Goal: Task Accomplishment & Management: Use online tool/utility

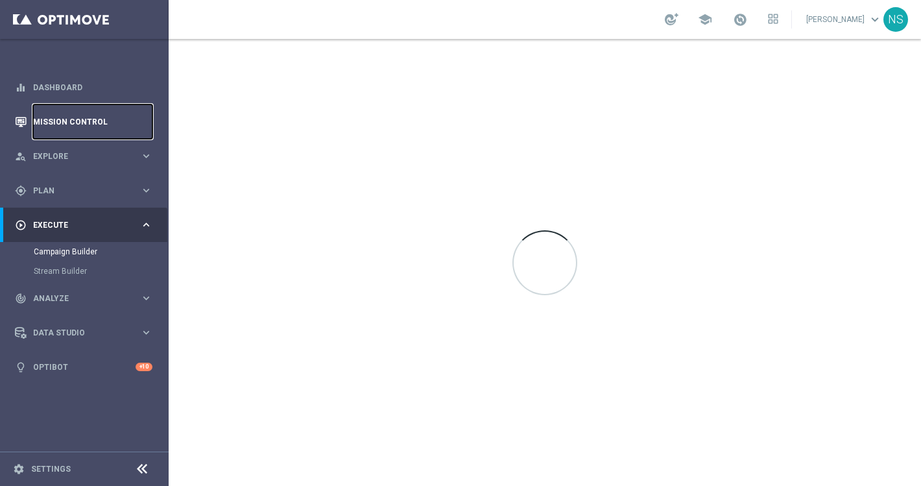
click at [101, 126] on link "Mission Control" at bounding box center [92, 121] width 119 height 34
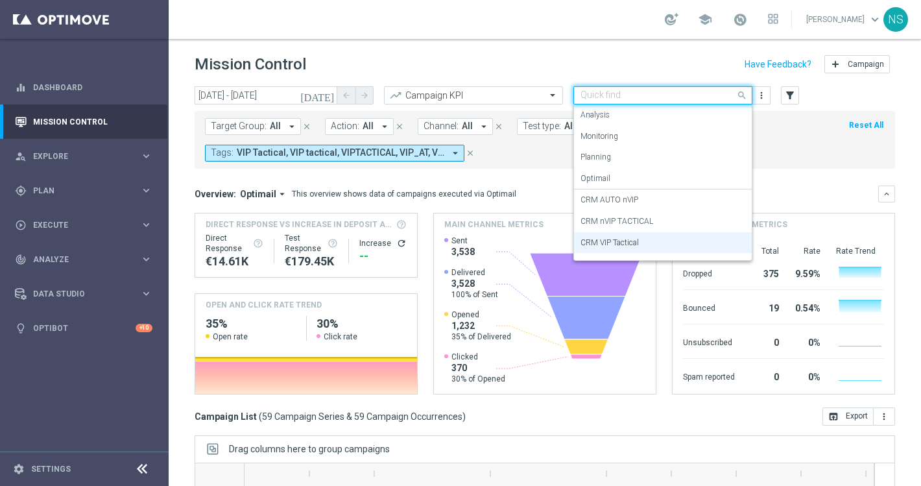
click at [647, 99] on input "text" at bounding box center [649, 95] width 139 height 11
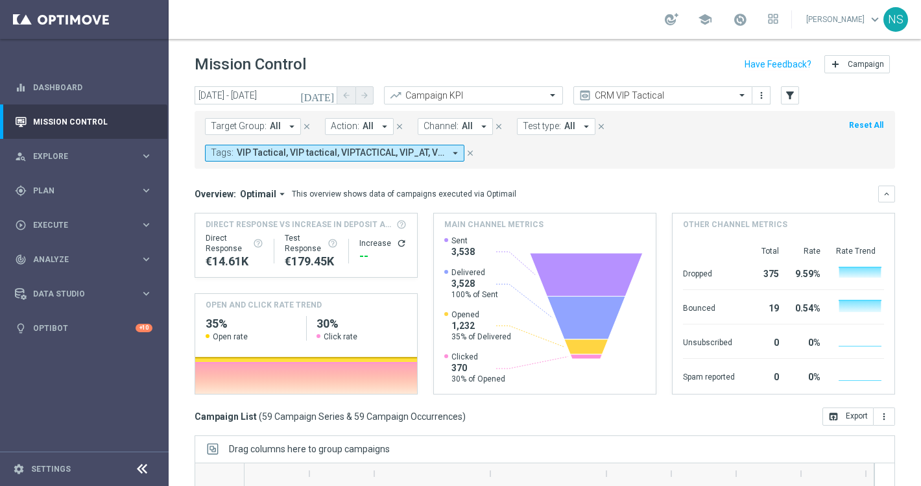
click at [765, 150] on form "Target Group: All arrow_drop_down close Action: All arrow_drop_down close Chann…" at bounding box center [516, 139] width 622 height 43
click at [325, 95] on icon "[DATE]" at bounding box center [317, 95] width 35 height 12
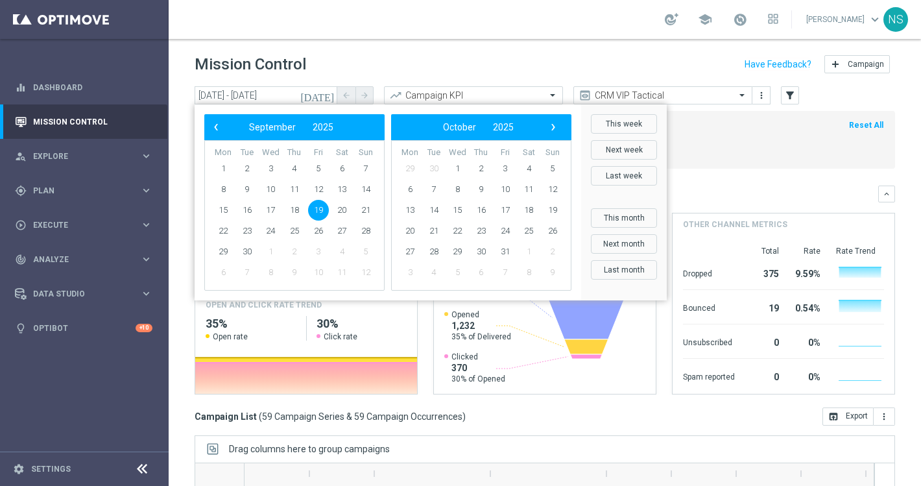
click at [316, 211] on span "19" at bounding box center [318, 210] width 21 height 21
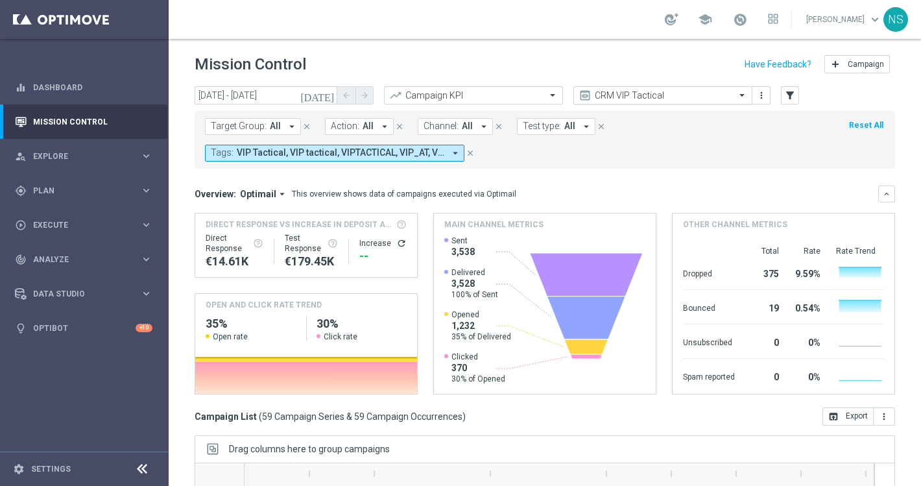
click at [721, 102] on div "CRM VIP Tactical" at bounding box center [662, 95] width 179 height 18
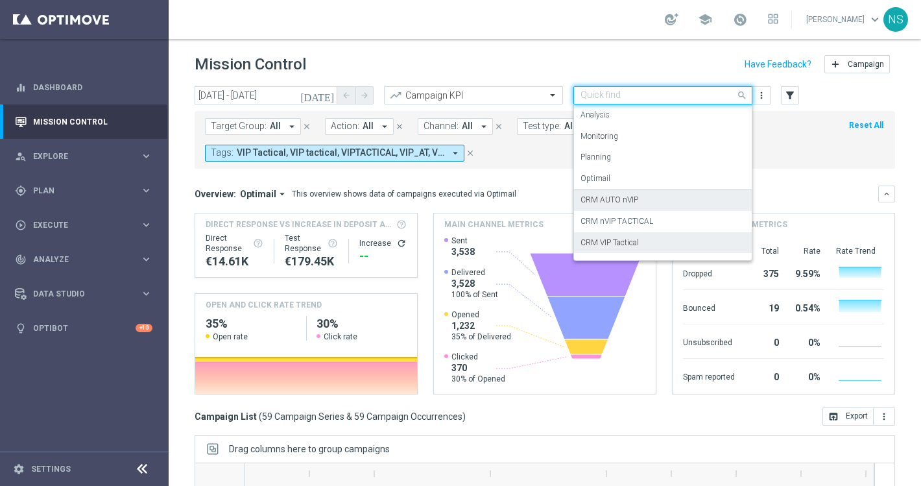
click at [690, 192] on div "CRM AUTO nVIP" at bounding box center [662, 199] width 165 height 21
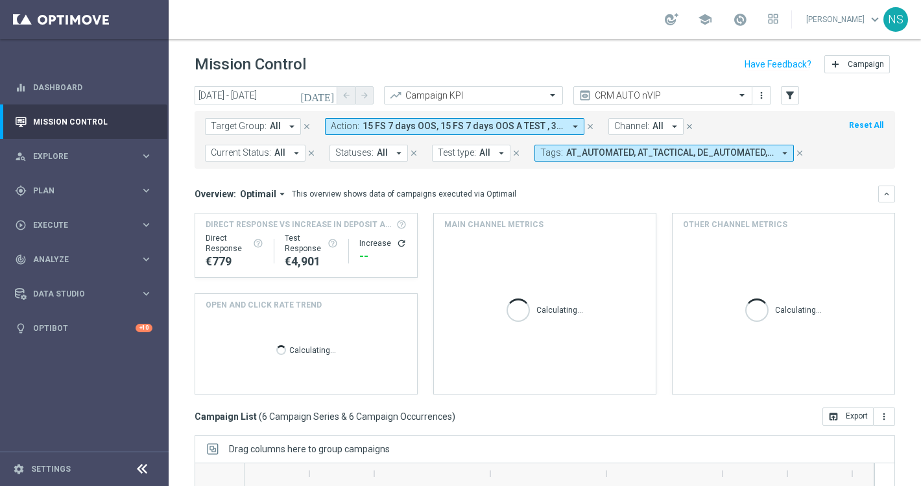
click at [699, 97] on input "text" at bounding box center [649, 95] width 139 height 11
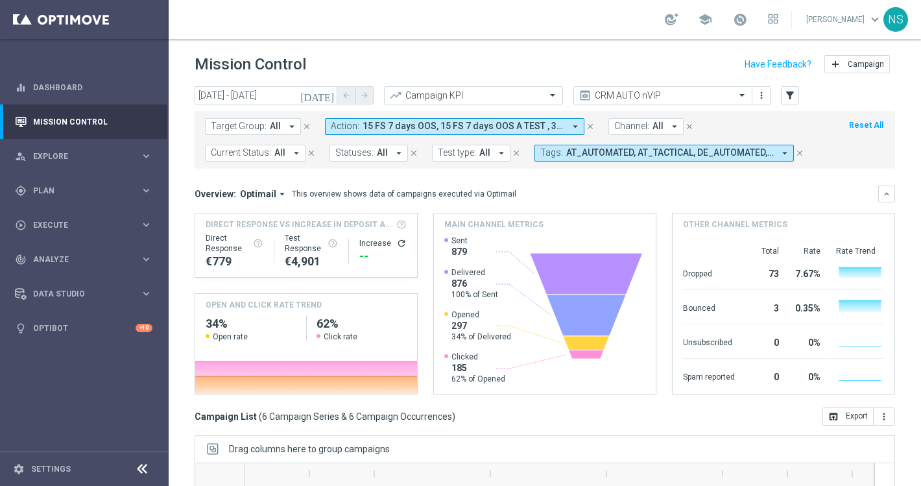
click at [527, 192] on div "Overview: Optimail arrow_drop_down This overview shows data of campaigns execut…" at bounding box center [535, 194] width 683 height 12
click at [507, 125] on span "15 FS 7 days OOS, 15 FS 7 days OOS A TEST , 30 FS 14 days OOS, 30 FS 7 days OOS…" at bounding box center [463, 126] width 202 height 11
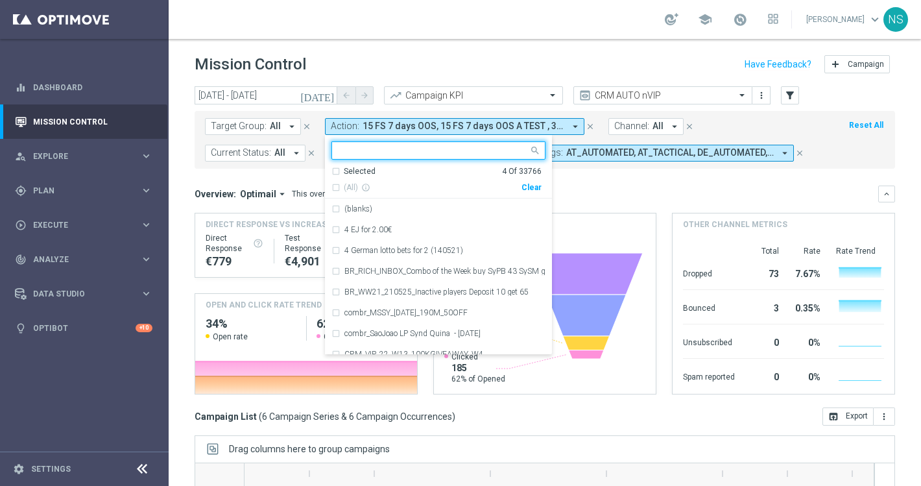
click at [0, 0] on div "Clear" at bounding box center [0, 0] width 0 height 0
click at [460, 148] on input "text" at bounding box center [433, 150] width 190 height 11
paste input "VIP_AUTO_BIGWINS_INVITE"
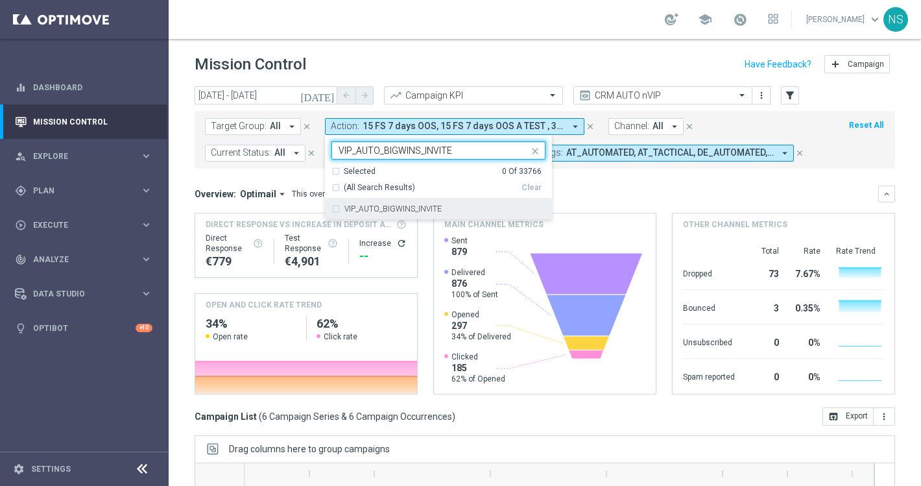
click at [356, 215] on div "VIP_AUTO_BIGWINS_INVITE" at bounding box center [438, 208] width 214 height 21
drag, startPoint x: 380, startPoint y: 154, endPoint x: 451, endPoint y: 158, distance: 70.8
click at [447, 161] on ng-select "VIP_AUTO_BIGWINS_INVITE VIP_AUTO_BIGWINS_INVITE Selected 1 Of 33766 (All Search…" at bounding box center [438, 180] width 227 height 78
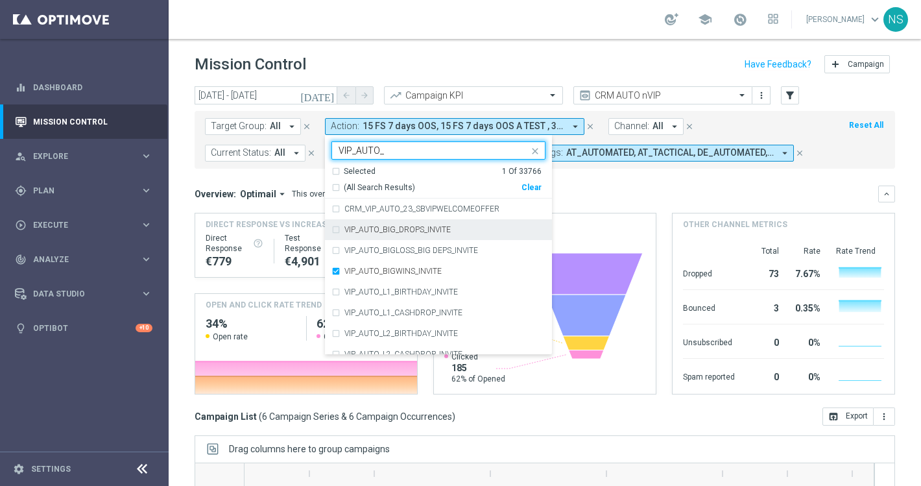
click at [325, 225] on div "VIP_AUTO_BIG_DROPS_INVITE" at bounding box center [438, 229] width 227 height 21
type input "VIP_AUTO_"
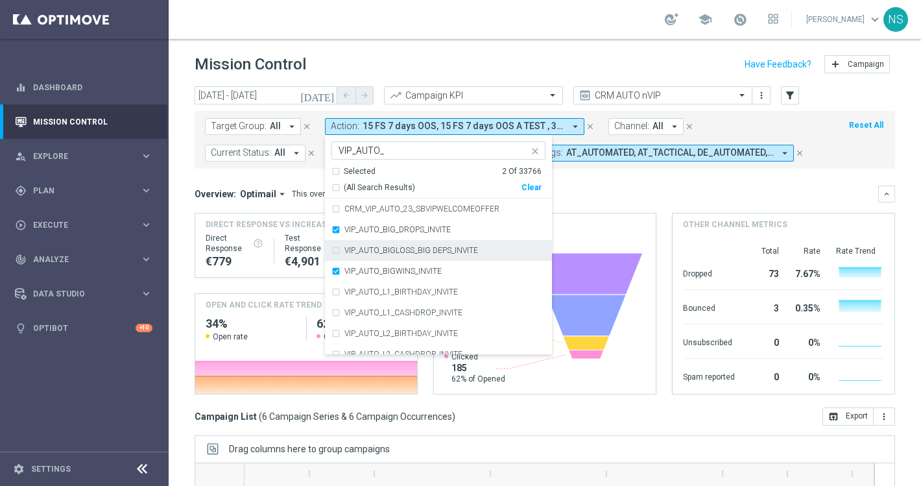
click at [334, 250] on div "VIP_AUTO_BIGLOSS_BIG DEPS_INVITE" at bounding box center [438, 250] width 214 height 21
click at [628, 197] on div "Overview: Optimail arrow_drop_down This overview shows data of campaigns execut…" at bounding box center [535, 194] width 683 height 12
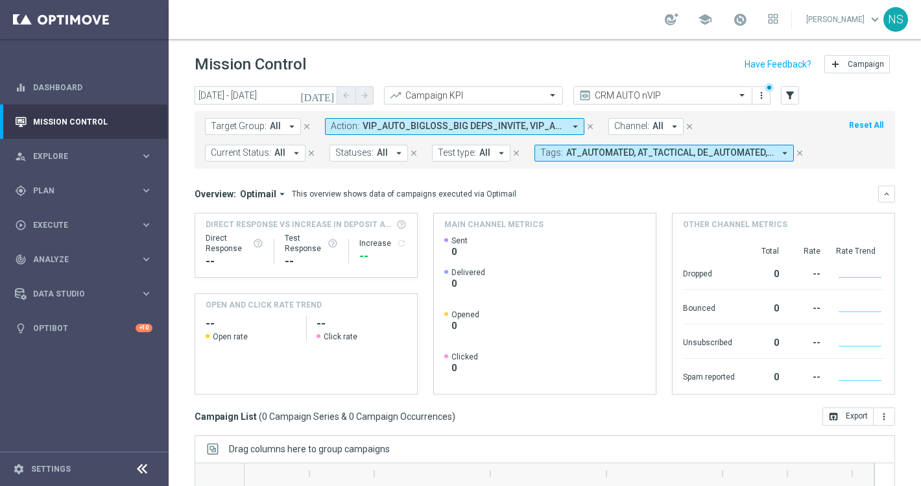
click at [598, 153] on span "AT_AUTOMATED, AT_TACTICAL, DE_AUTOMATED, DE_TACTICAL" at bounding box center [669, 152] width 207 height 11
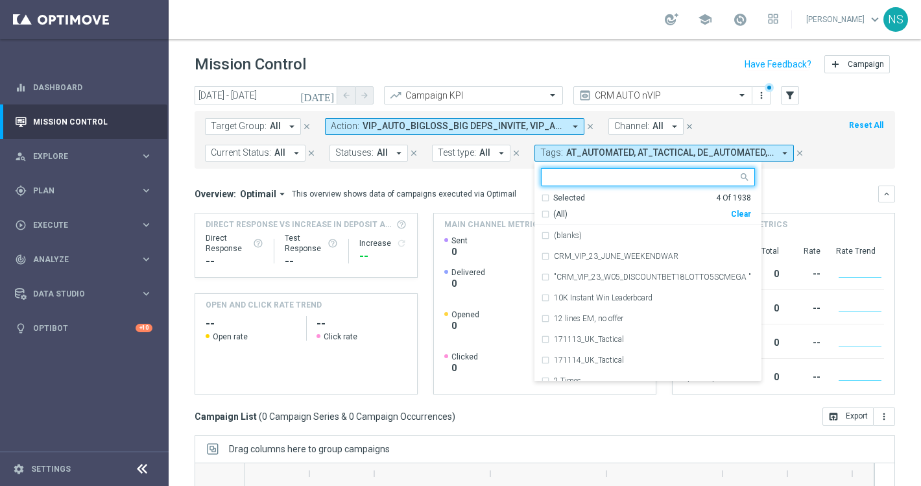
click at [0, 0] on div "Clear" at bounding box center [0, 0] width 0 height 0
click at [548, 178] on input "text" at bounding box center [643, 177] width 190 height 11
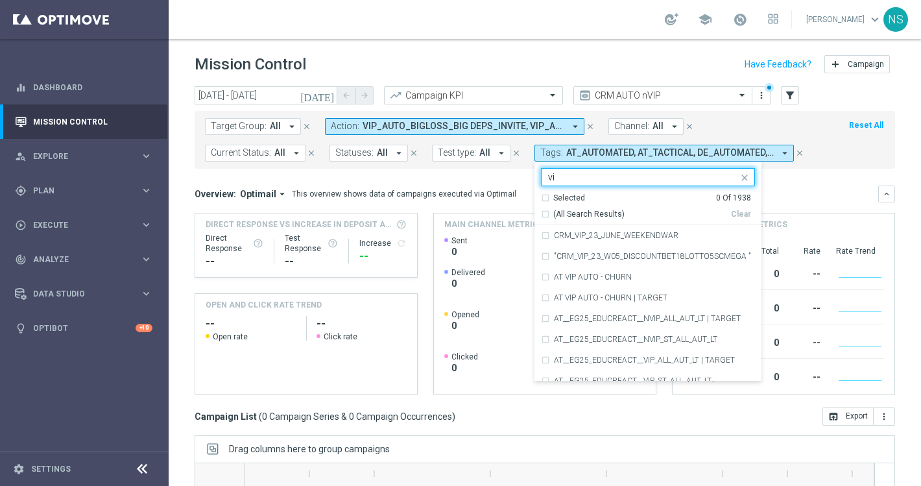
type input "v"
type input "V"
click at [733, 184] on mini-dashboard "Overview: Optimail arrow_drop_down This overview shows data of campaigns execut…" at bounding box center [544, 288] width 700 height 239
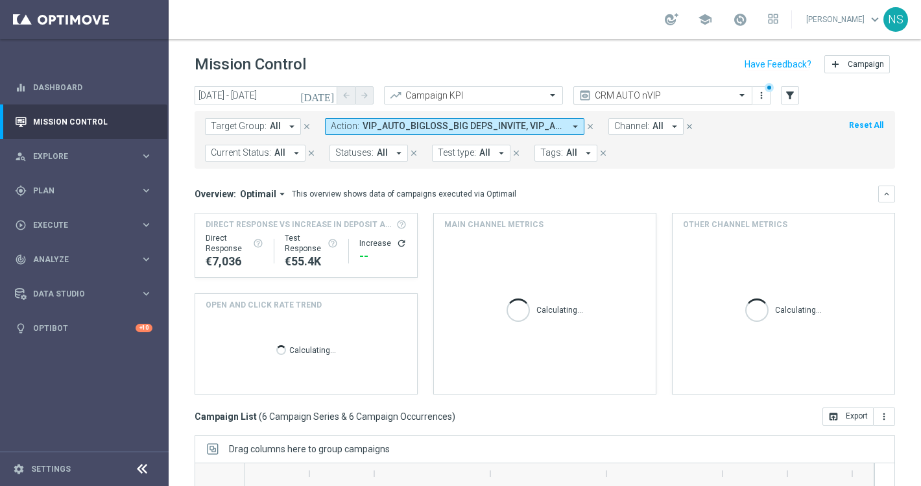
click at [742, 95] on span at bounding box center [743, 94] width 16 height 11
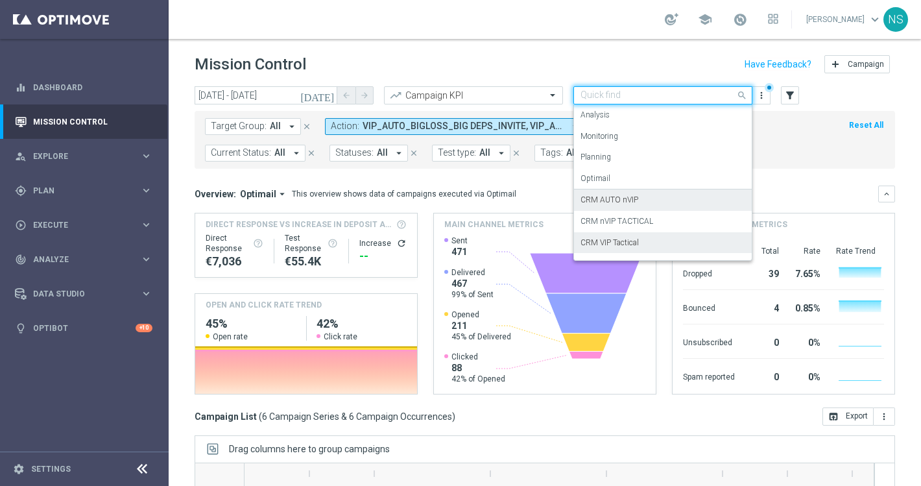
click at [675, 246] on div "CRM VIP Tactical" at bounding box center [662, 242] width 165 height 21
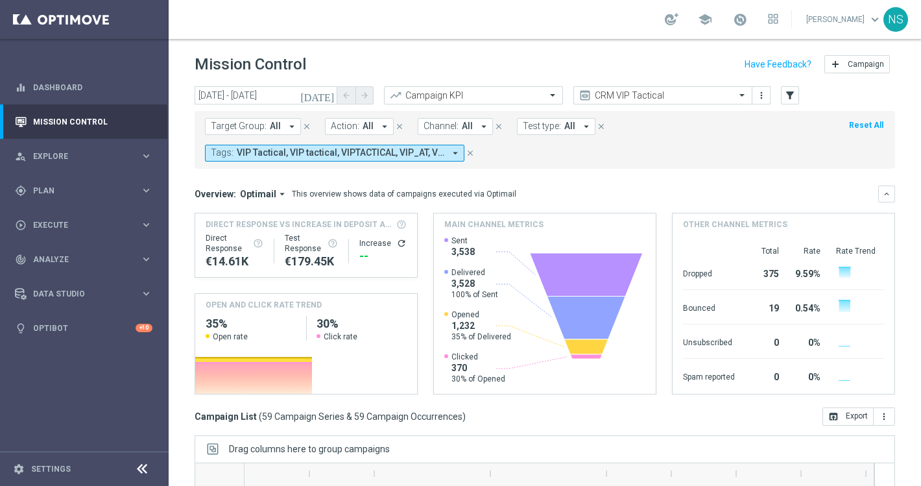
click at [353, 126] on span "Action:" at bounding box center [345, 126] width 29 height 11
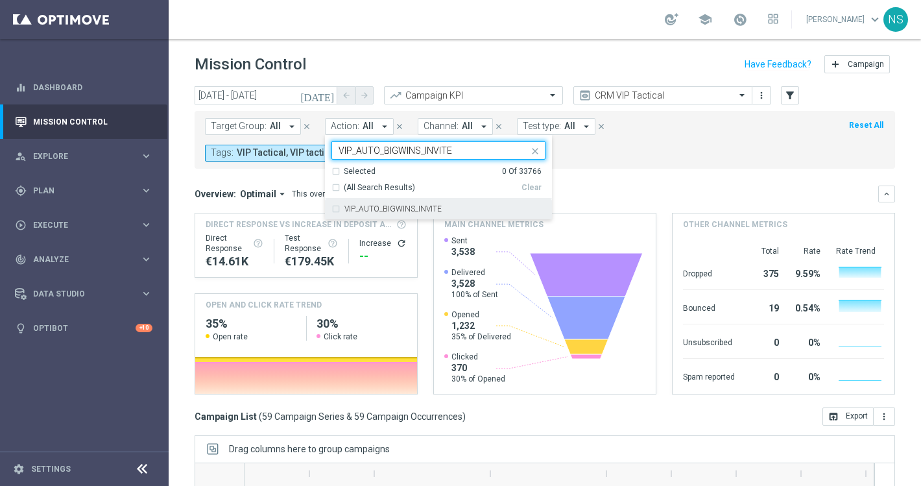
click at [381, 202] on div "VIP_AUTO_BIGWINS_INVITE" at bounding box center [438, 208] width 214 height 21
type input "VIP_AUTO_BIGWINS_INVITE"
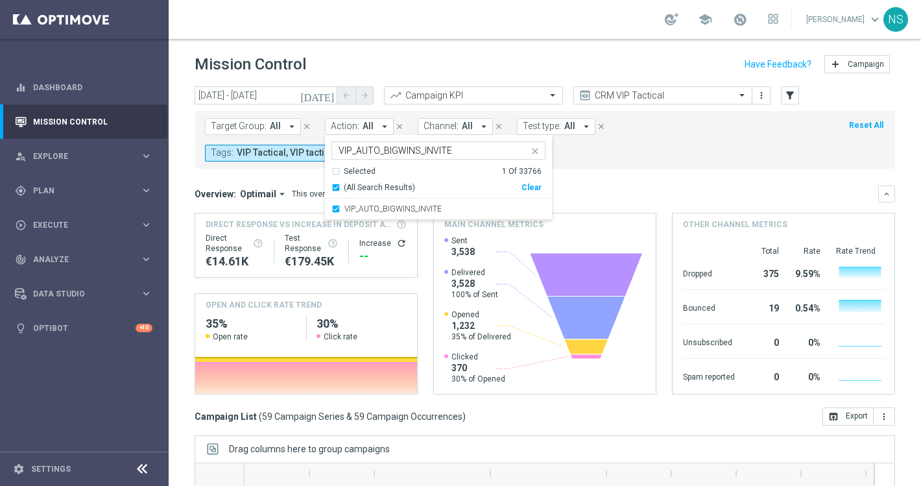
click at [683, 213] on div "Other channel metrics" at bounding box center [783, 224] width 222 height 22
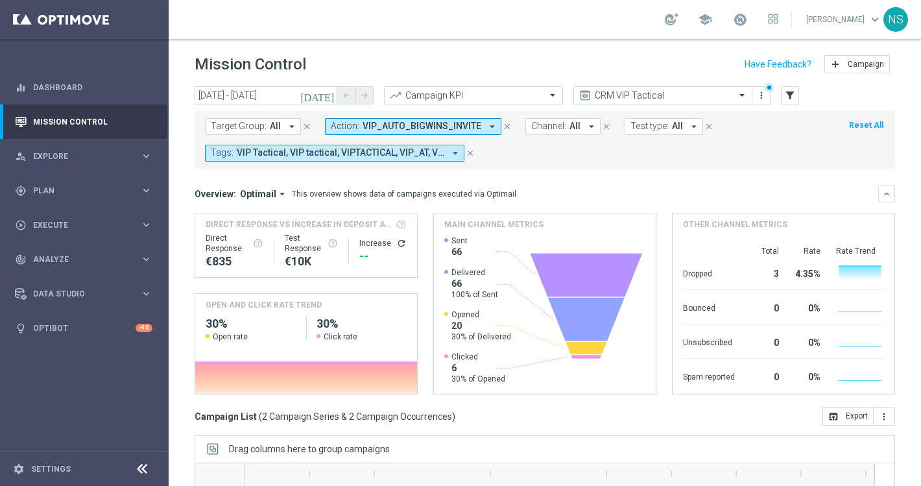
click at [399, 129] on span "VIP_AUTO_BIGWINS_INVITE" at bounding box center [421, 126] width 119 height 11
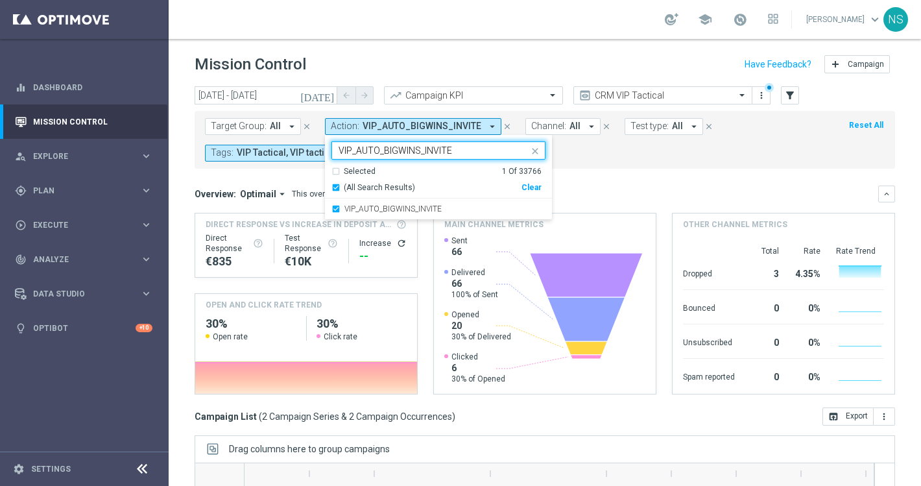
click at [0, 0] on div "Clear" at bounding box center [0, 0] width 0 height 0
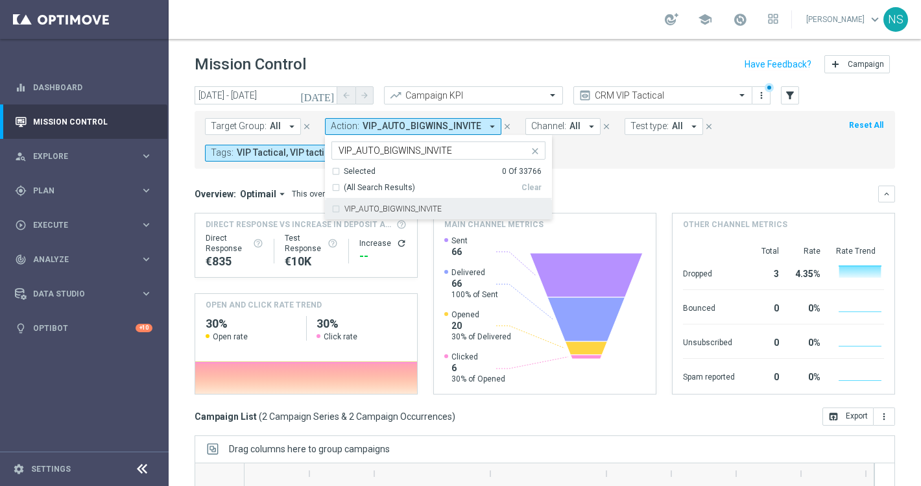
click at [460, 153] on input "VIP_AUTO_BIGWINS_INVITE" at bounding box center [433, 150] width 190 height 11
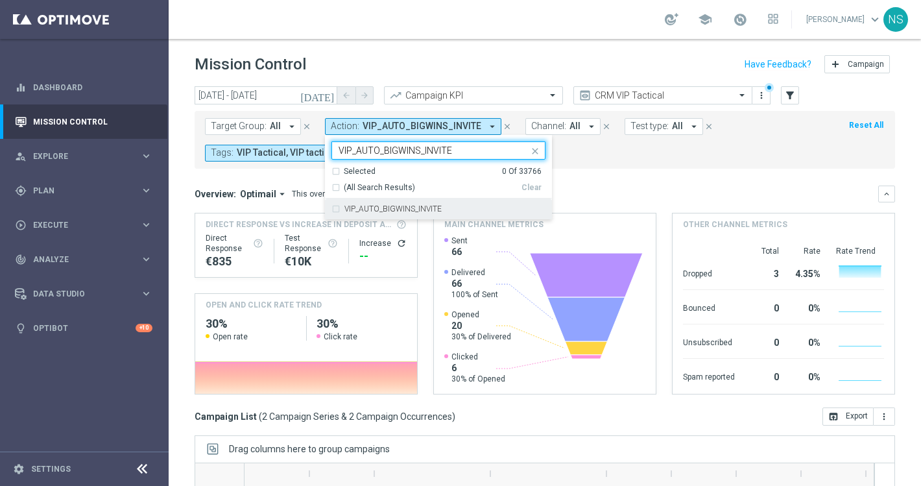
click at [379, 150] on input "VIP_AUTO_BIGWINS_INVITE" at bounding box center [433, 150] width 190 height 11
drag, startPoint x: 394, startPoint y: 150, endPoint x: 526, endPoint y: 166, distance: 132.5
click at [526, 166] on ng-select "VIP_AUTO_BIGWINS_INVITE Selected 0 Of 33766 (All Search Results) Clear VIP_AUTO…" at bounding box center [438, 180] width 227 height 78
click at [383, 209] on label "VIP_AUTO_BIG_DROPS_INVITE" at bounding box center [397, 209] width 106 height 8
type input "VIP_AUTO_BIG"
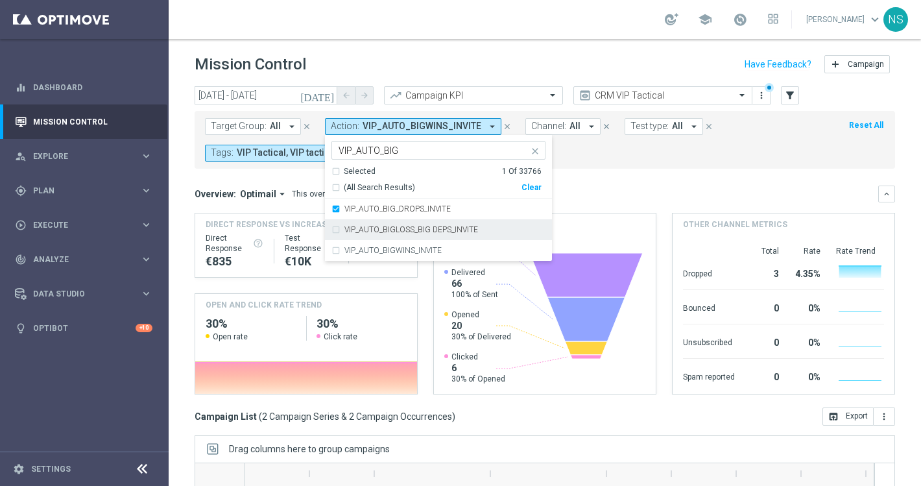
click at [383, 233] on label "VIP_AUTO_BIGLOSS_BIG DEPS_INVITE" at bounding box center [411, 230] width 134 height 8
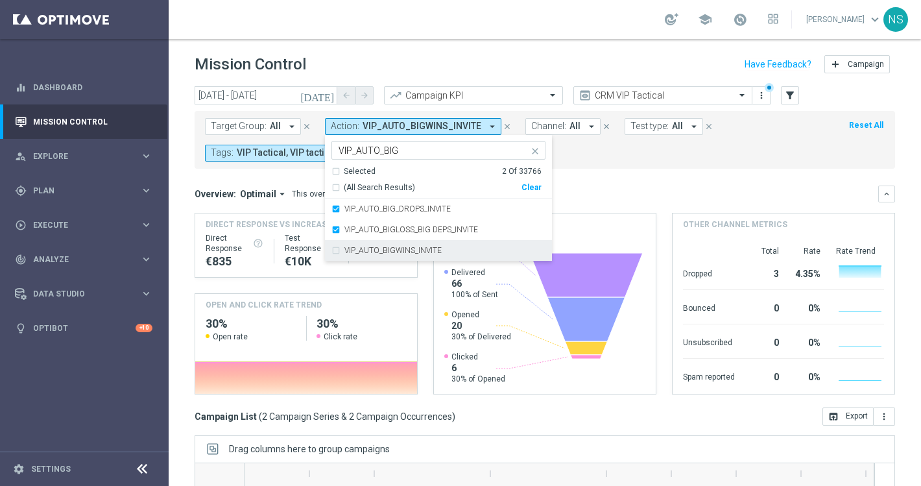
click at [383, 252] on label "VIP_AUTO_BIGWINS_INVITE" at bounding box center [392, 250] width 97 height 8
click at [599, 190] on div "Overview: Optimail arrow_drop_down This overview shows data of campaigns execut…" at bounding box center [535, 194] width 683 height 12
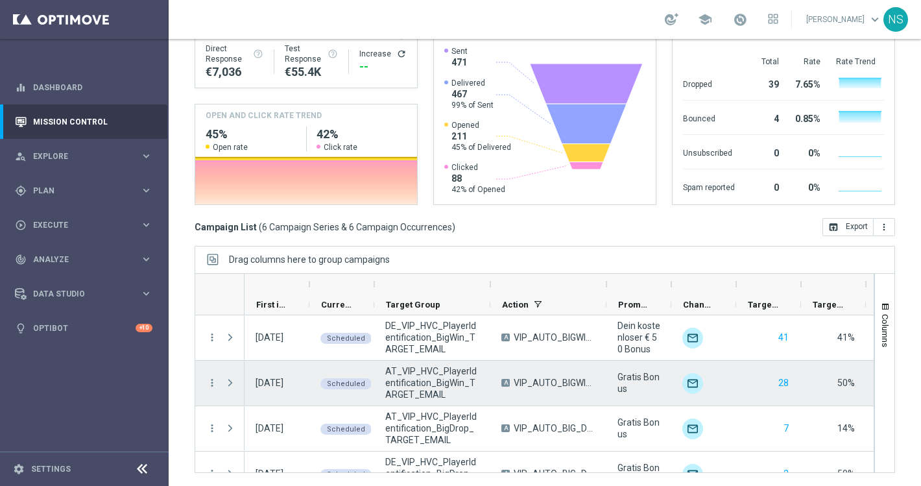
scroll to position [115, 0]
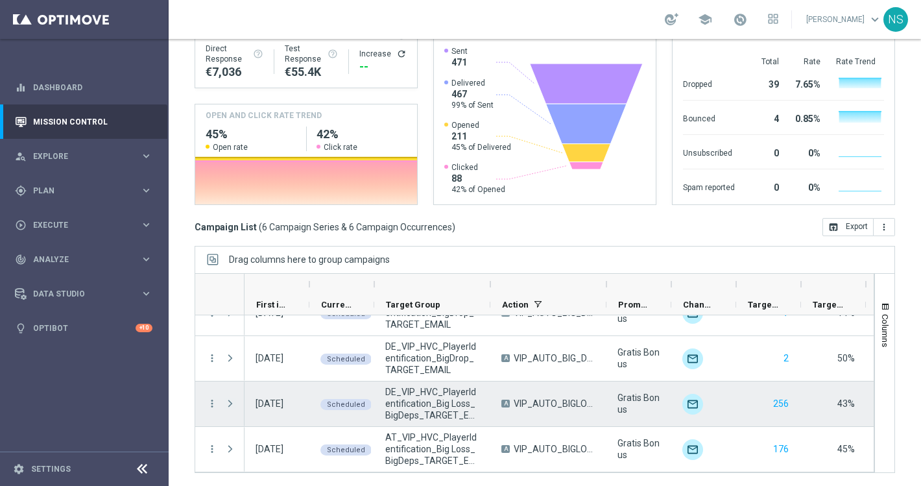
click at [228, 403] on span at bounding box center [230, 403] width 12 height 10
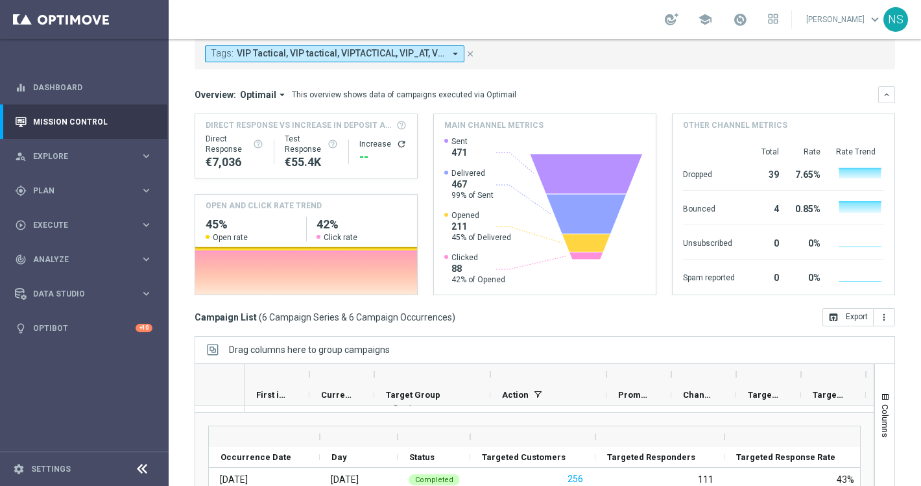
scroll to position [189, 0]
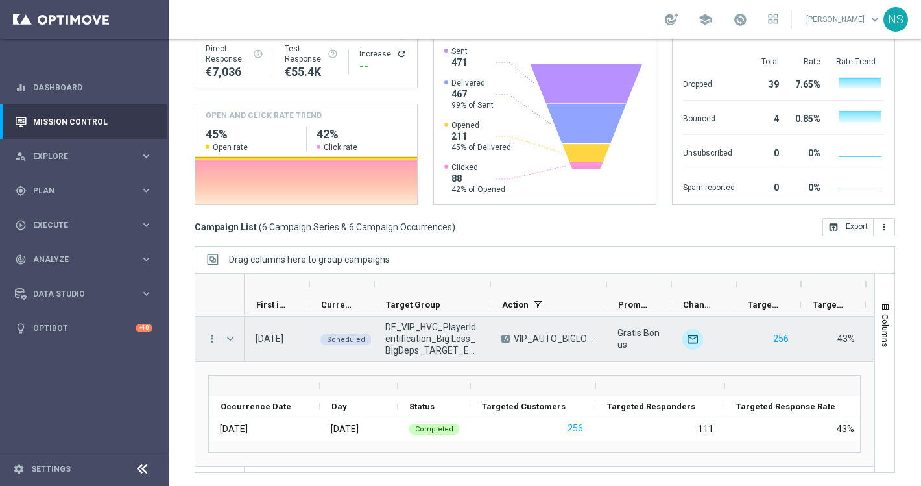
click at [232, 336] on span at bounding box center [230, 338] width 12 height 10
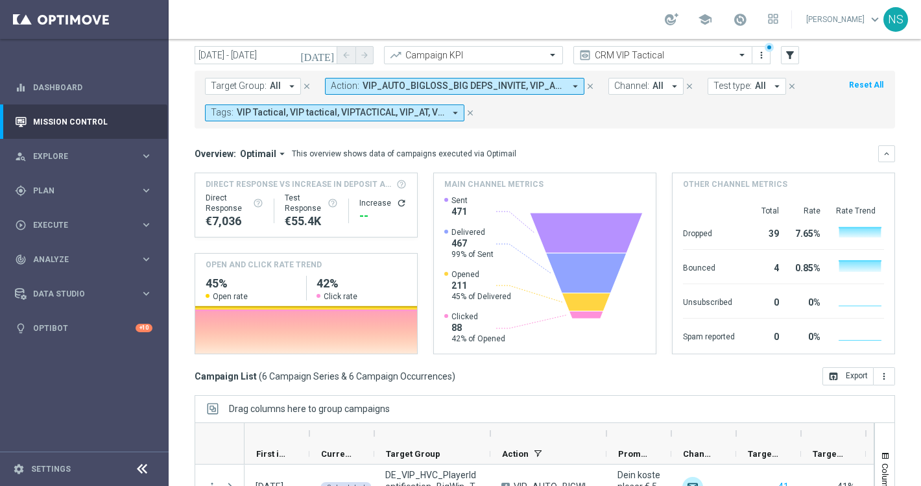
scroll to position [0, 0]
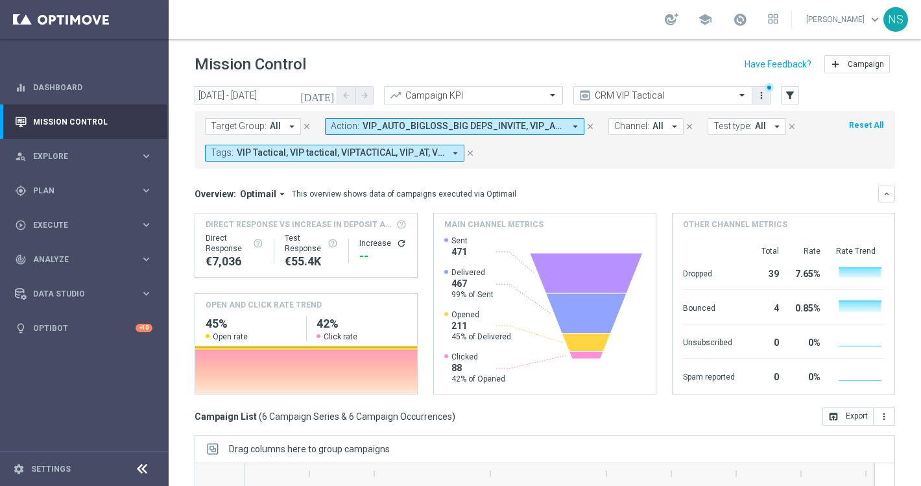
click at [766, 101] on button "more_vert" at bounding box center [761, 96] width 13 height 16
click at [777, 141] on div "Save as new view" at bounding box center [829, 137] width 117 height 9
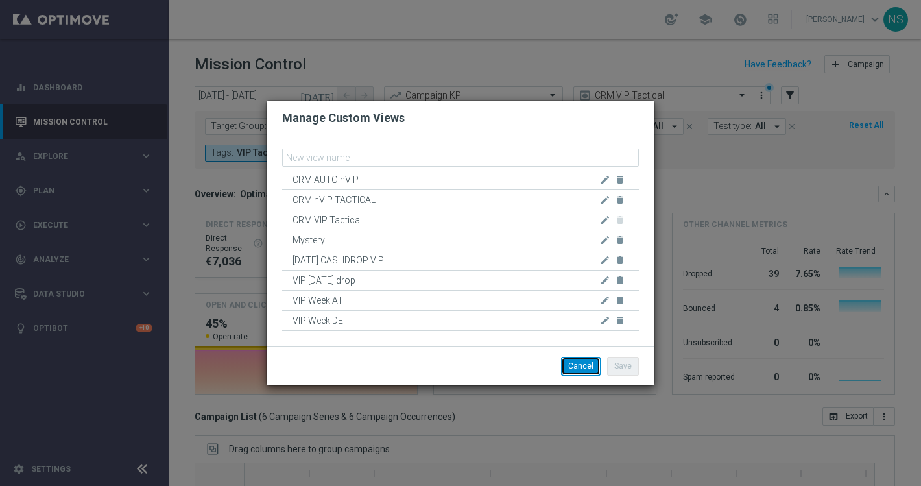
click at [585, 365] on button "Cancel" at bounding box center [581, 366] width 40 height 18
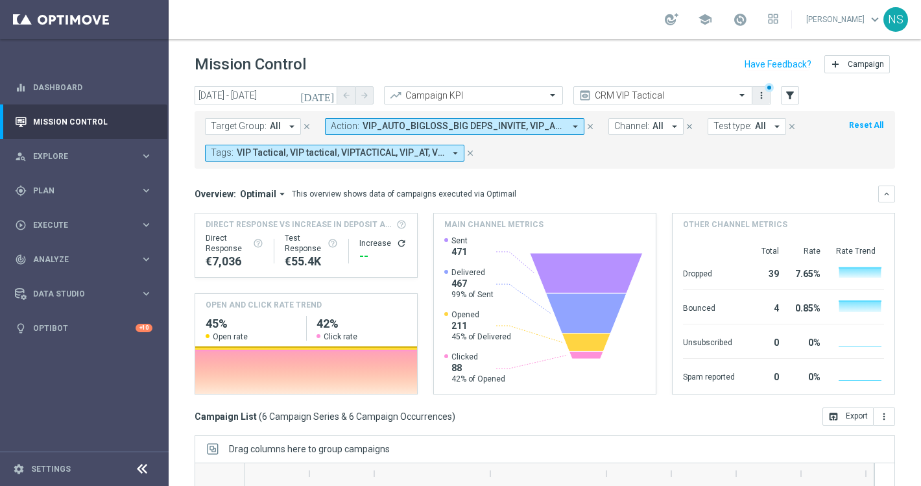
click at [755, 95] on button "more_vert" at bounding box center [761, 96] width 13 height 16
click at [733, 100] on div at bounding box center [663, 95] width 178 height 11
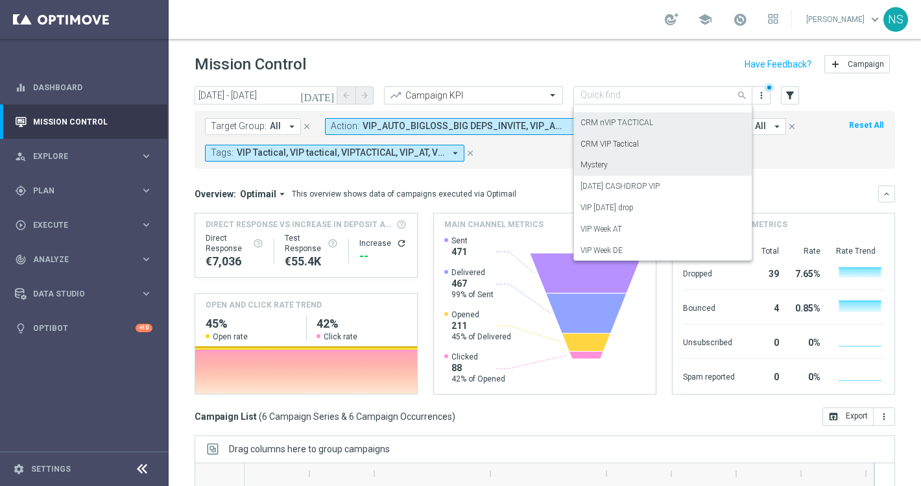
scroll to position [101, 0]
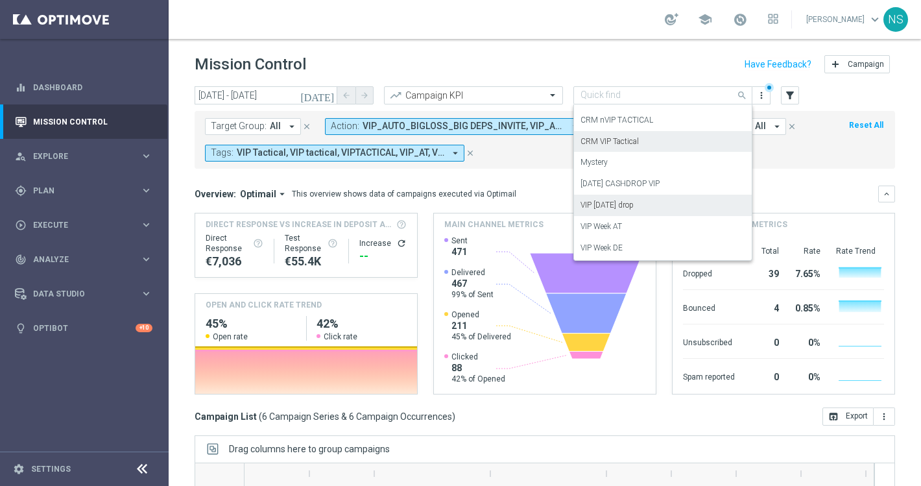
click at [680, 215] on div "VIP [DATE] drop" at bounding box center [662, 204] width 165 height 21
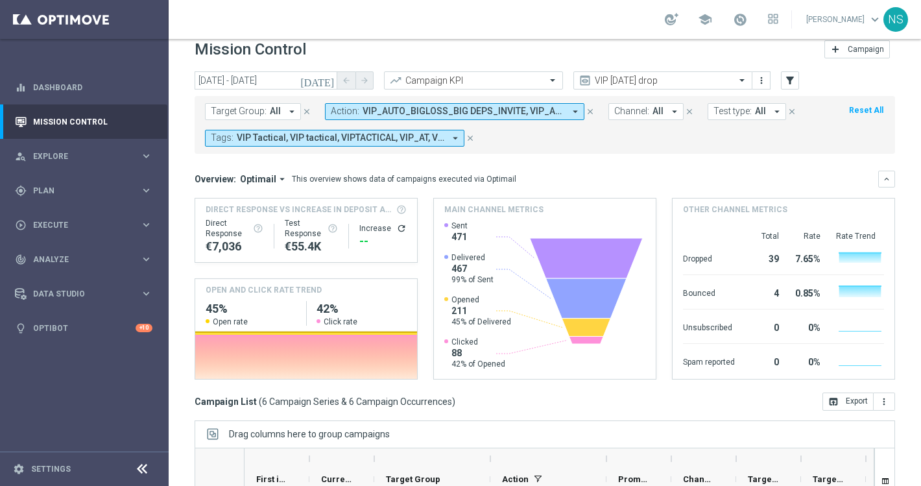
scroll to position [0, 0]
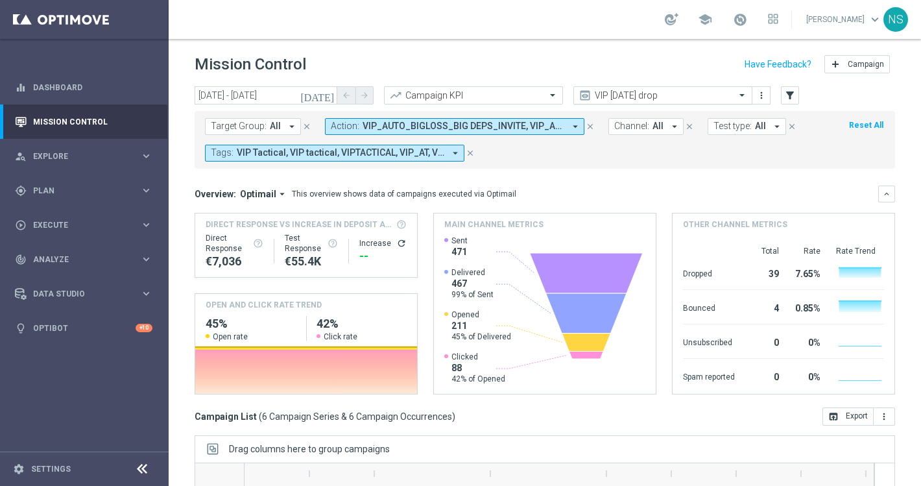
click at [663, 98] on input "text" at bounding box center [649, 95] width 139 height 11
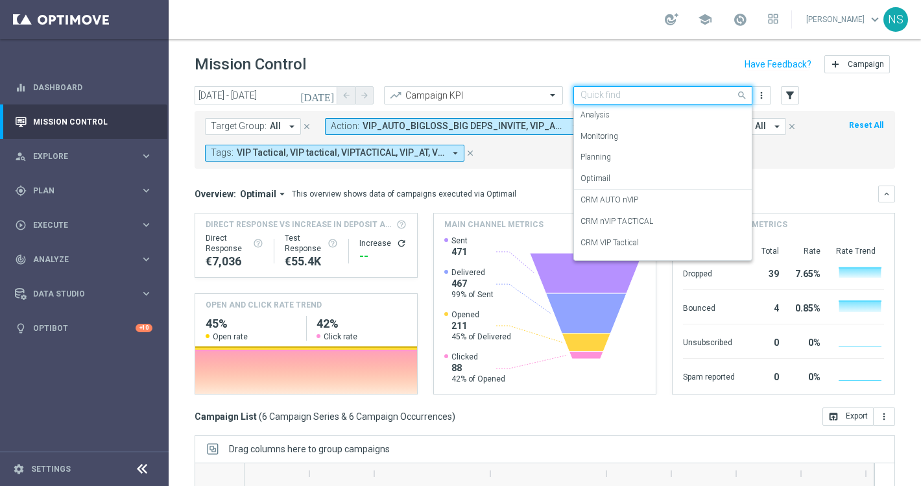
scroll to position [101, 0]
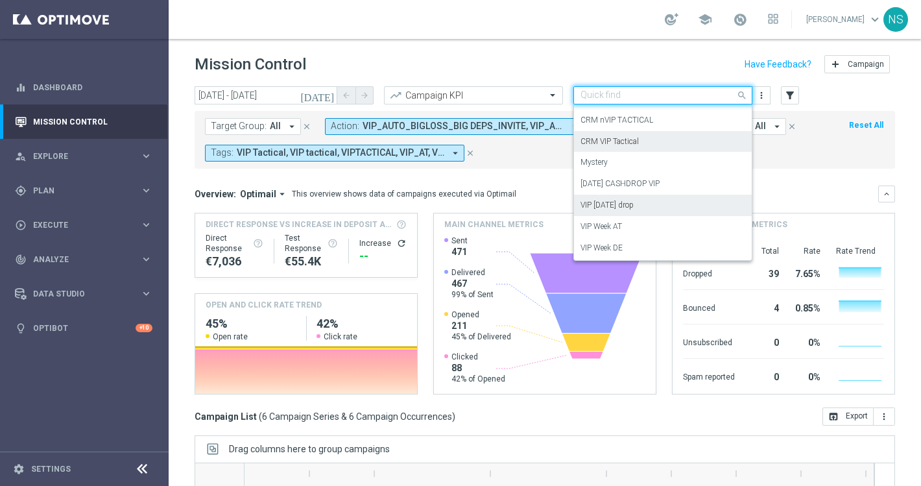
click at [643, 147] on div "CRM VIP Tactical" at bounding box center [662, 141] width 165 height 21
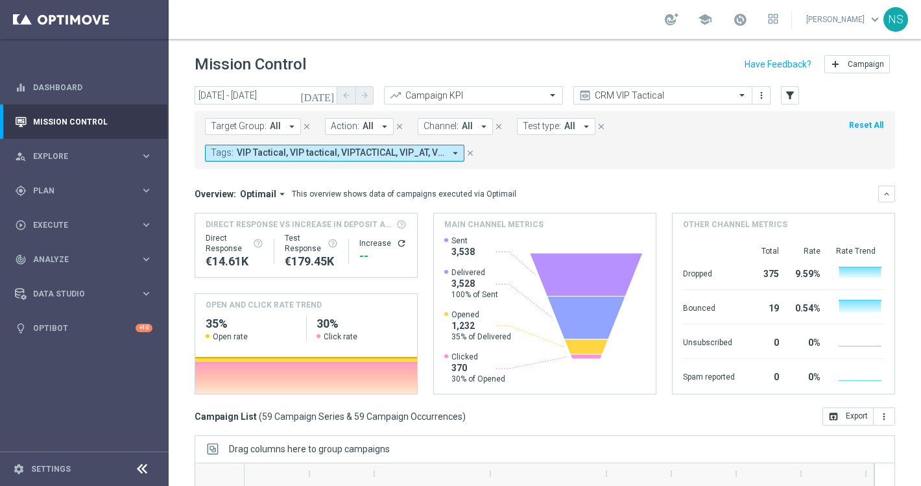
click at [367, 126] on span "All" at bounding box center [367, 126] width 11 height 11
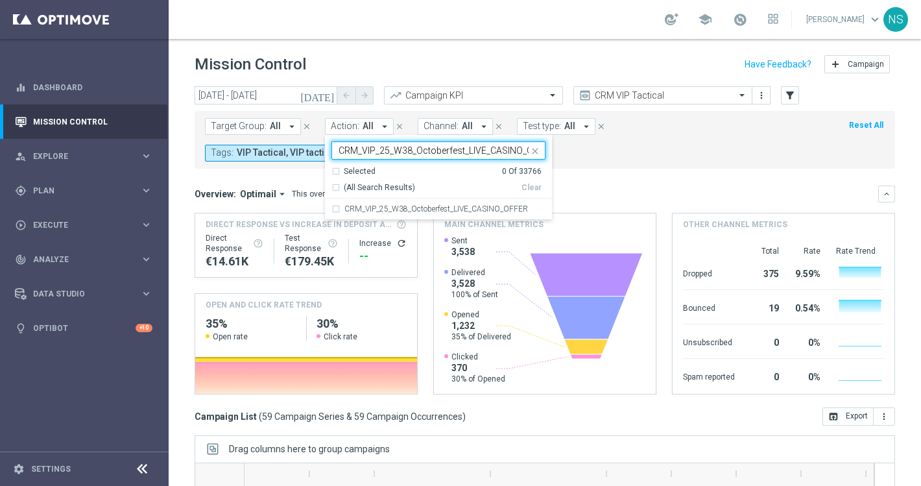
scroll to position [0, 23]
click at [386, 203] on div "CRM_VIP_25_W38_Octoberfest_LIVE_CASINO_OFFER" at bounding box center [438, 208] width 214 height 21
type input "CRM_VIP_25_W38_Octoberfest_LIVE_CASINO_OFFER"
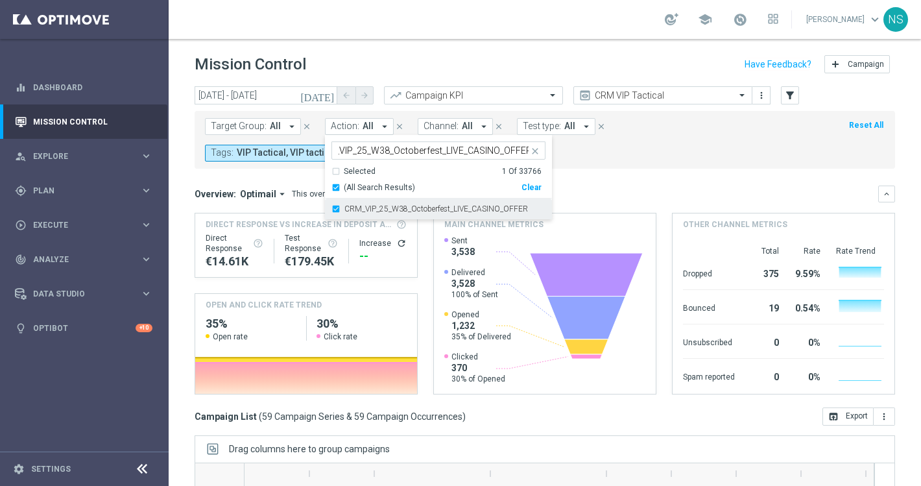
scroll to position [0, 0]
click at [631, 177] on mini-dashboard "Overview: Optimail arrow_drop_down This overview shows data of campaigns execut…" at bounding box center [544, 288] width 700 height 239
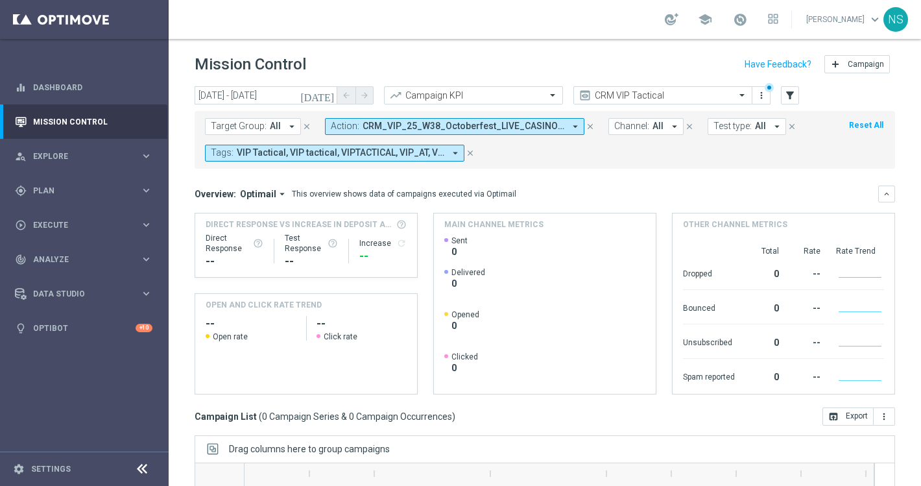
click at [328, 102] on button "[DATE]" at bounding box center [317, 95] width 39 height 19
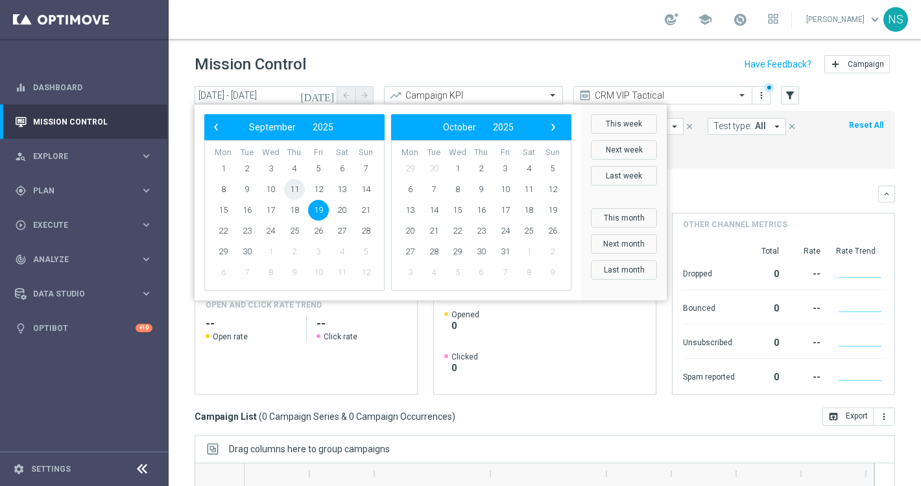
click at [293, 196] on span "11" at bounding box center [294, 189] width 21 height 21
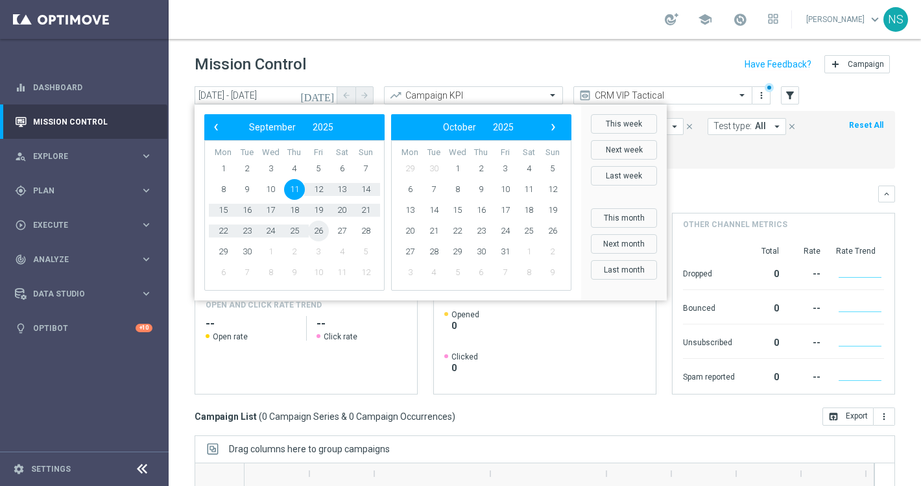
click at [326, 226] on span "26" at bounding box center [318, 230] width 21 height 21
type input "[DATE] - [DATE]"
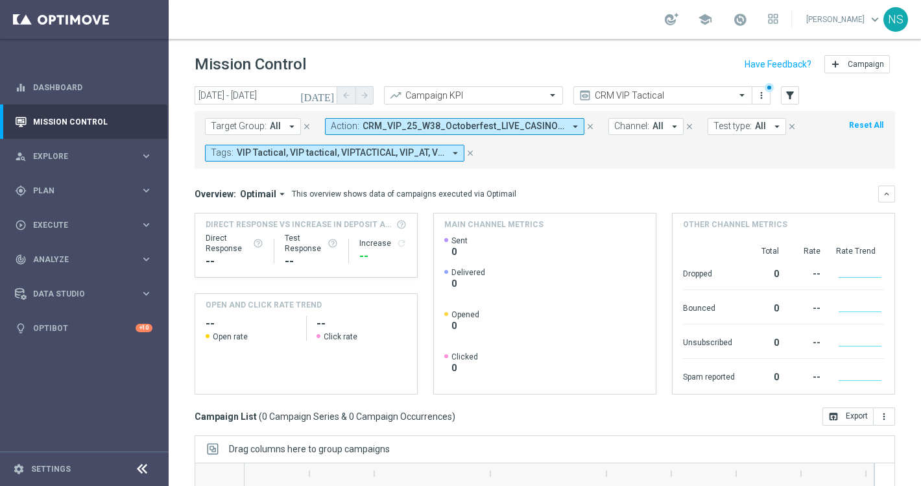
click at [421, 126] on span "CRM_VIP_25_W38_Octoberfest_LIVE_CASINO_OFFER" at bounding box center [463, 126] width 202 height 11
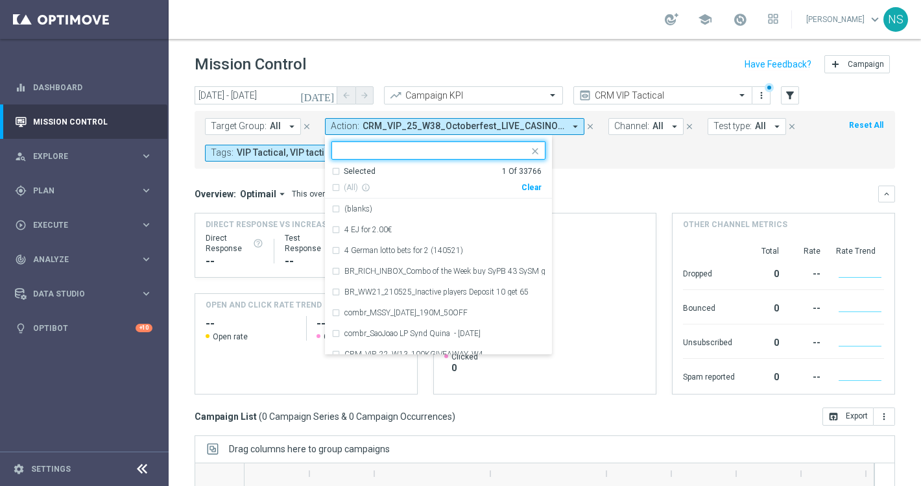
click at [0, 0] on div "Clear" at bounding box center [0, 0] width 0 height 0
click at [446, 150] on input "text" at bounding box center [433, 150] width 190 height 11
click at [286, 130] on icon "arrow_drop_down" at bounding box center [292, 127] width 12 height 12
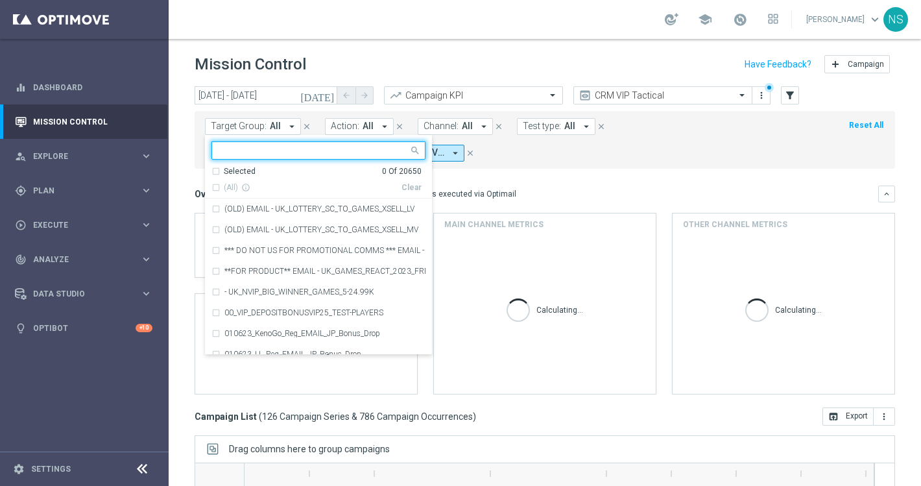
click at [296, 155] on input "text" at bounding box center [313, 150] width 190 height 11
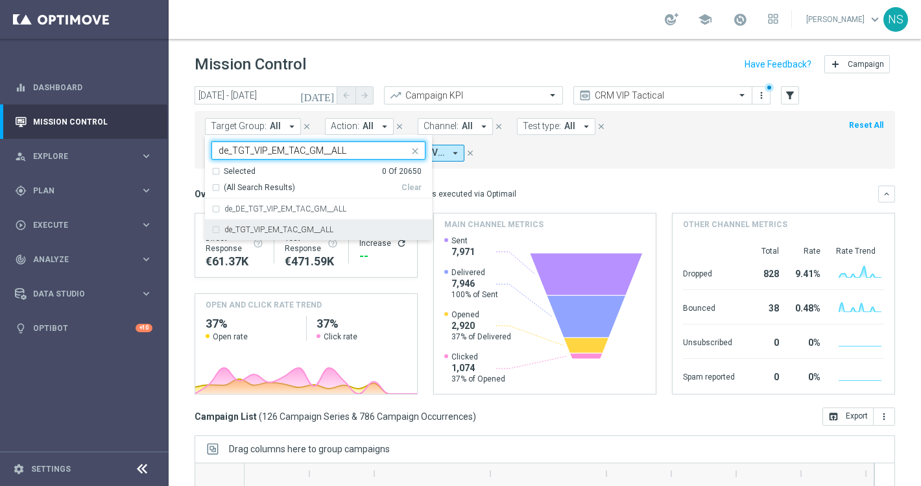
click at [348, 233] on div "de_TGT_VIP_EM_TAC_GM__ALL" at bounding box center [318, 229] width 214 height 21
type input "de_TGT_VIP_EM_TAC_GM__ALL"
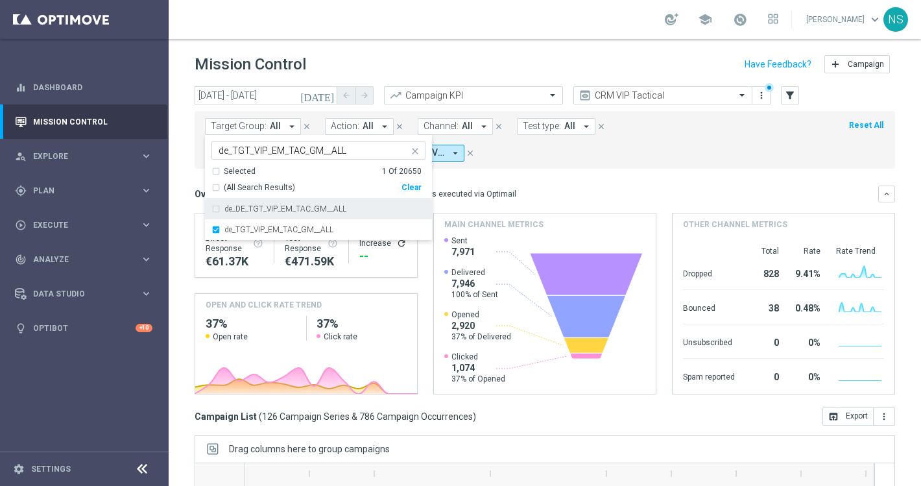
click at [571, 164] on div "Target Group: All arrow_drop_down de_TGT_VIP_EM_TAC_GM__ALL de_TGT_VIP_EM_TAC_G…" at bounding box center [544, 140] width 700 height 58
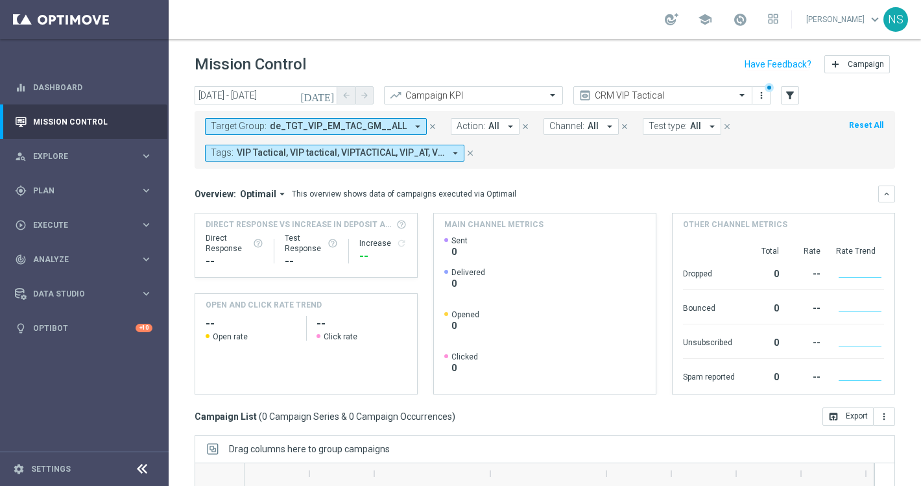
click at [473, 159] on button "close" at bounding box center [470, 153] width 12 height 14
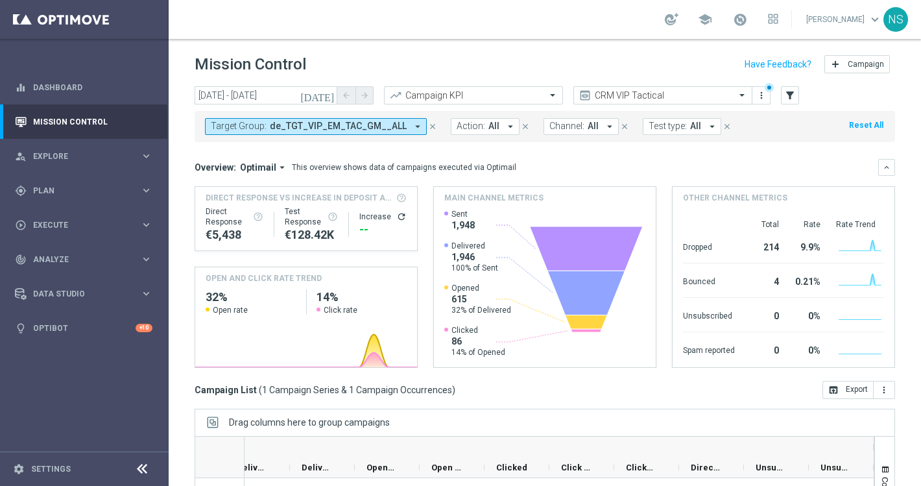
click at [290, 125] on span "de_TGT_VIP_EM_TAC_GM__ALL" at bounding box center [338, 126] width 137 height 11
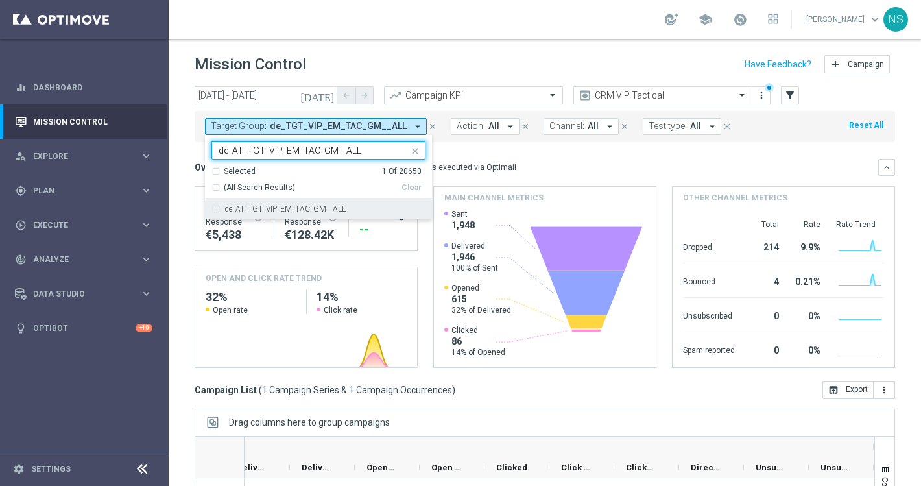
click at [323, 207] on label "de_AT_TGT_VIP_EM_TAC_GM__ALL" at bounding box center [284, 209] width 121 height 8
type input "de_AT_TGT_VIP_EM_TAC_GM__ALL"
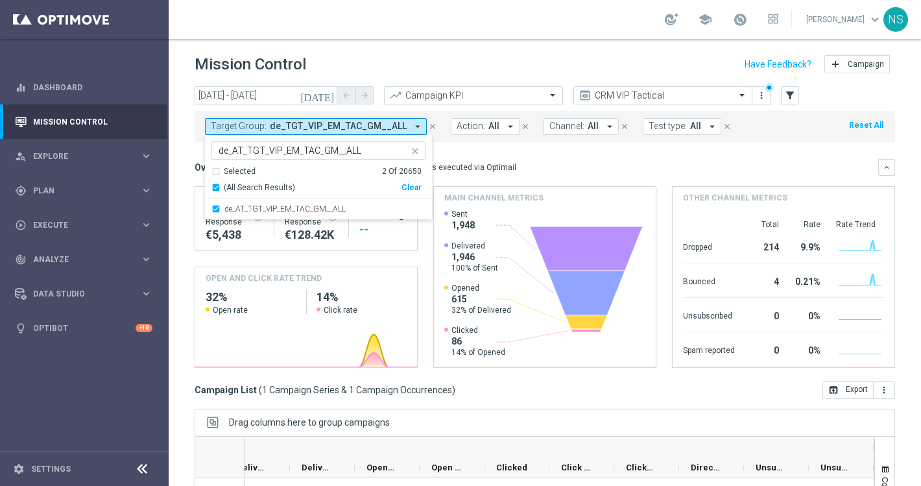
click at [502, 172] on div "This overview shows data of campaigns executed via Optimail" at bounding box center [404, 167] width 224 height 12
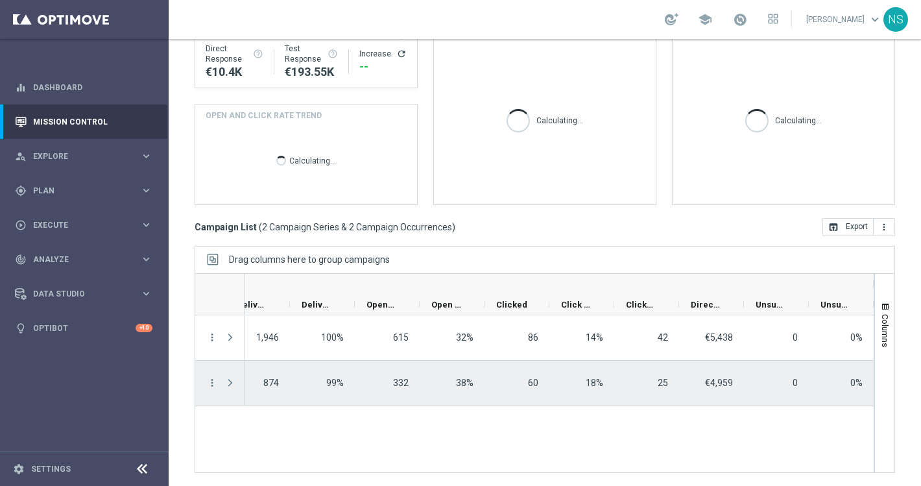
scroll to position [0, 1028]
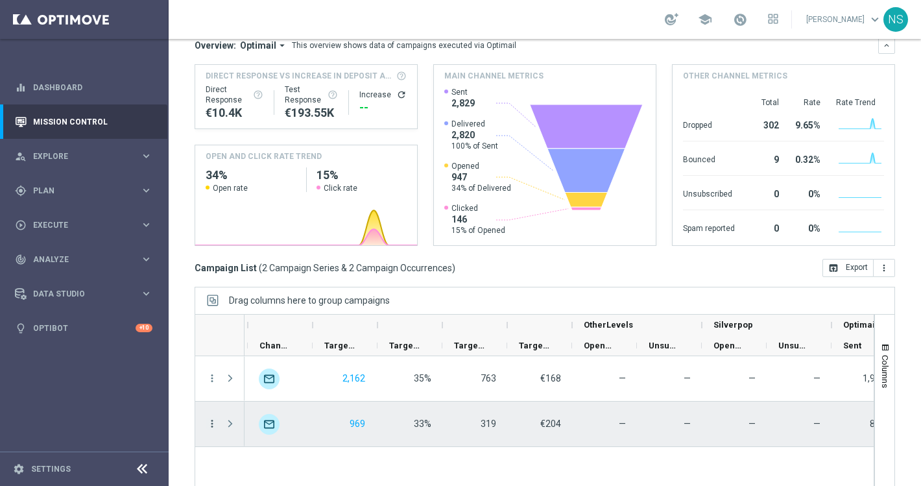
click at [210, 427] on icon "more_vert" at bounding box center [212, 423] width 12 height 12
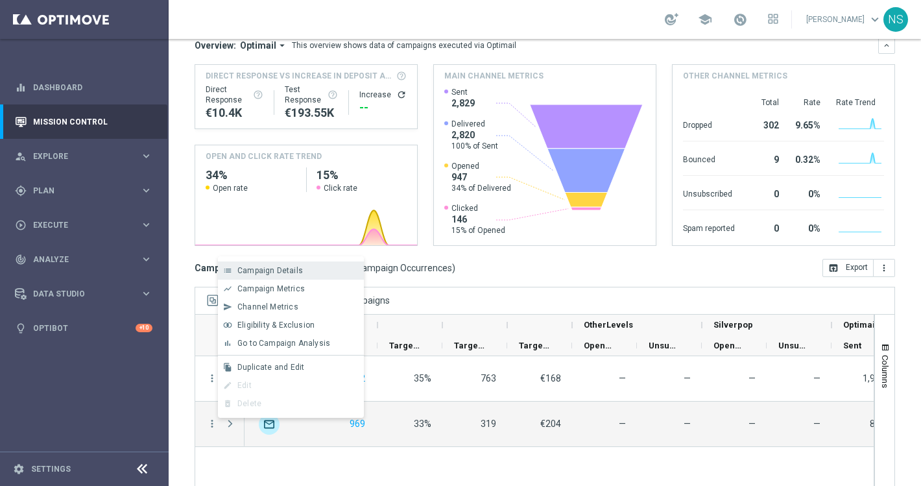
click at [294, 269] on span "Campaign Details" at bounding box center [269, 270] width 65 height 9
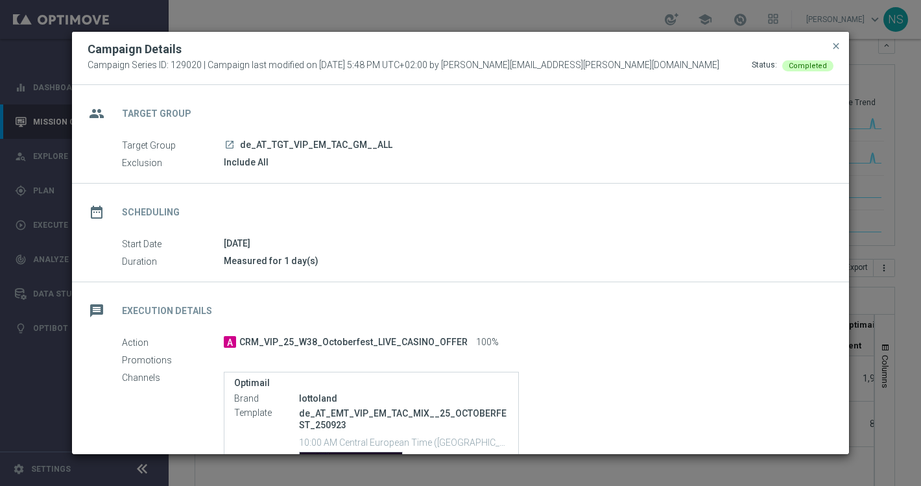
scroll to position [214, 0]
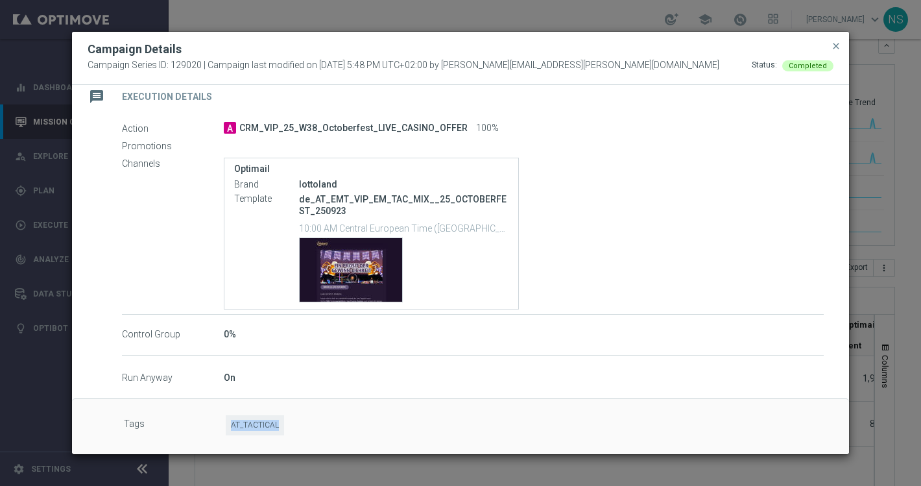
drag, startPoint x: 230, startPoint y: 421, endPoint x: 285, endPoint y: 425, distance: 54.6
click at [285, 425] on div "AT_TACTICAL" at bounding box center [525, 426] width 598 height 23
click at [186, 421] on label "Tags" at bounding box center [175, 425] width 102 height 20
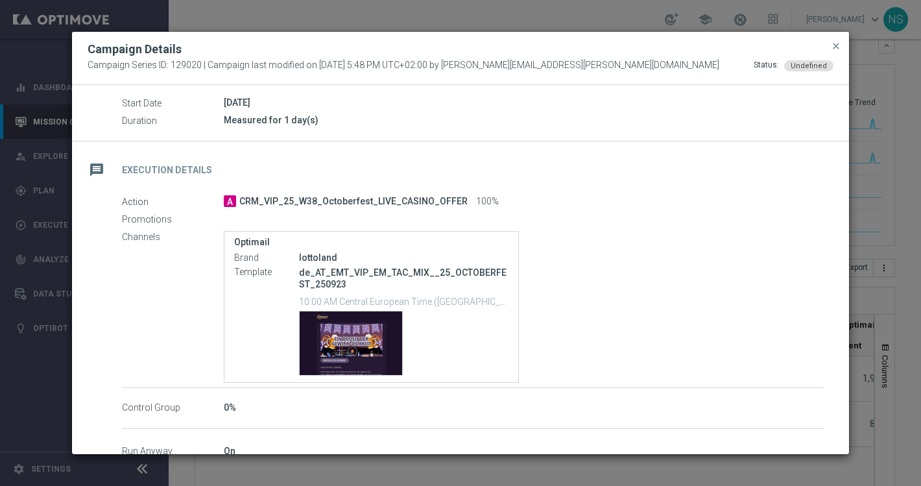
scroll to position [0, 0]
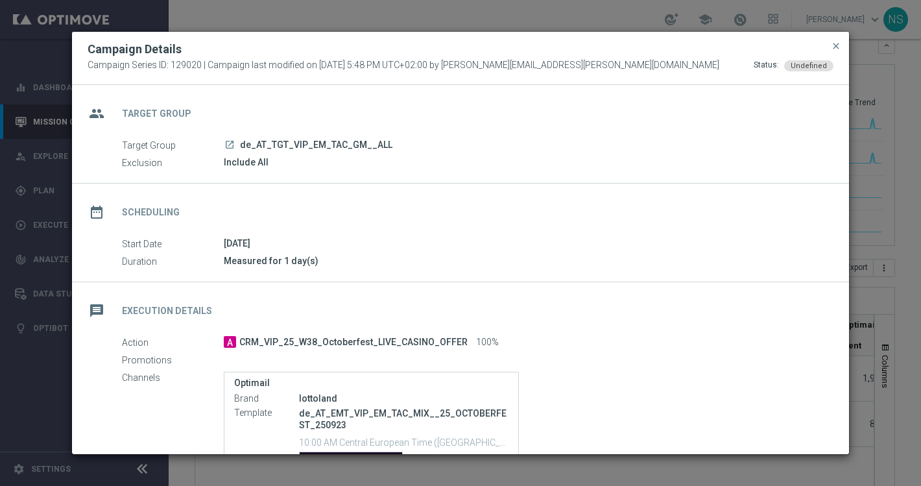
click at [836, 40] on button "close" at bounding box center [835, 46] width 13 height 16
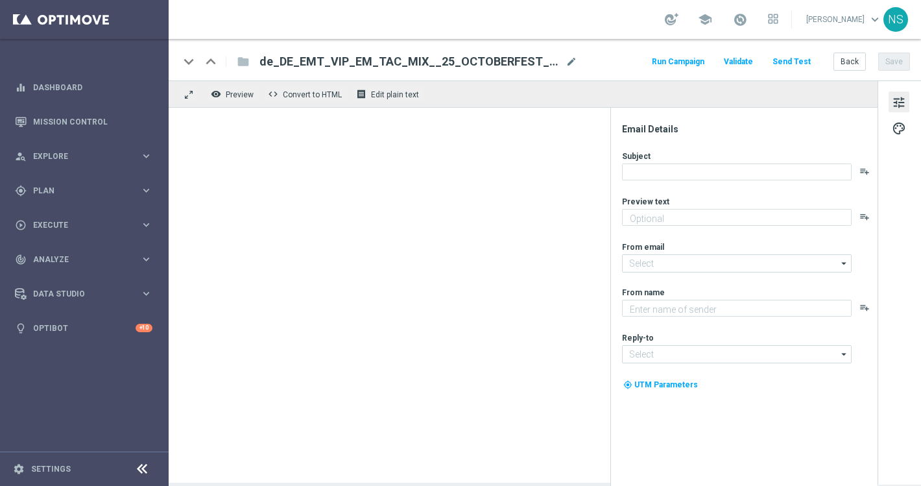
type textarea "Starte ins Spiel und feiere mit deinem Extra VIP-Bonus."
type textarea "Millionaires' Club"
type input "[EMAIL_ADDRESS][DOMAIN_NAME]"
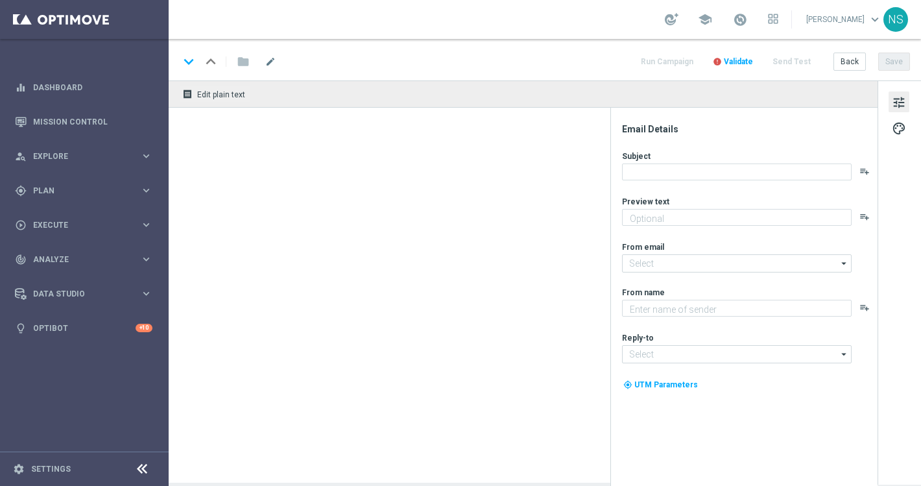
type textarea "Starte ins Spiel und feiere mit deinem Extra VIP-Bonus."
type input "[EMAIL_ADDRESS][DOMAIN_NAME]"
type textarea "Millionaires' Club"
type input "[EMAIL_ADDRESS][DOMAIN_NAME]"
type textarea "Jetzt 10 € Bonus sichern und gratis Blackjack probieren."
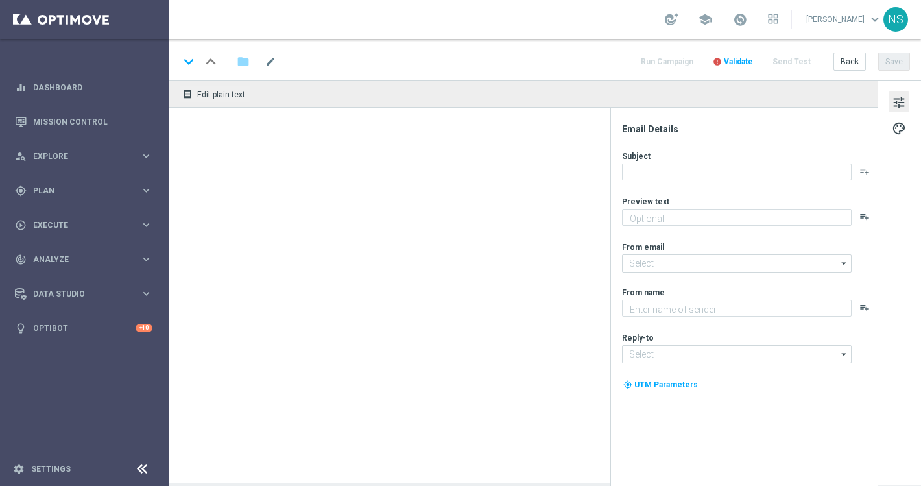
type input "[EMAIL_ADDRESS][DOMAIN_NAME]"
type textarea "Millionaires' Club"
type input "[EMAIL_ADDRESS][DOMAIN_NAME]"
type textarea "Jetzt 10 € Bonus sichern und gratis Blackjack probieren."
type input "[EMAIL_ADDRESS][DOMAIN_NAME]"
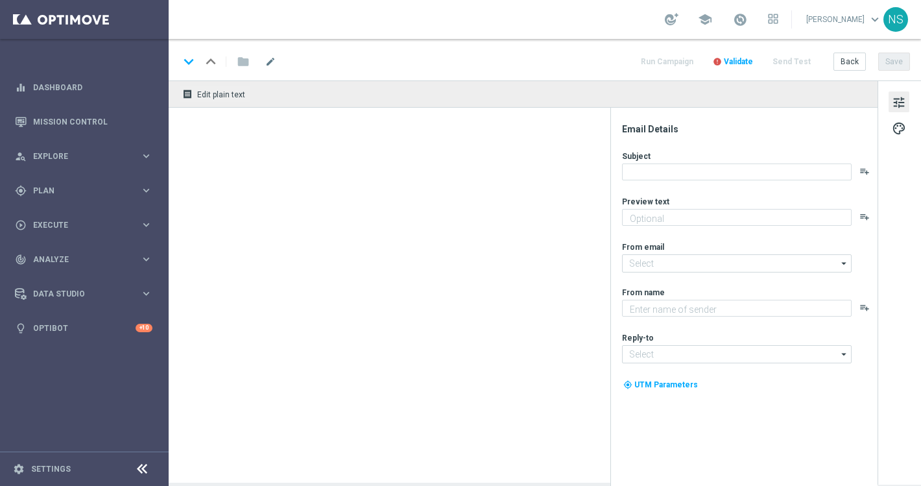
type textarea "Millionaires' Club"
type input "vip@lottoland.at"
type textarea "Weil du es verdient hast. Hol dir deinen Bonus."
type input "[EMAIL_ADDRESS][DOMAIN_NAME]"
type textarea "Millionaires' Club"
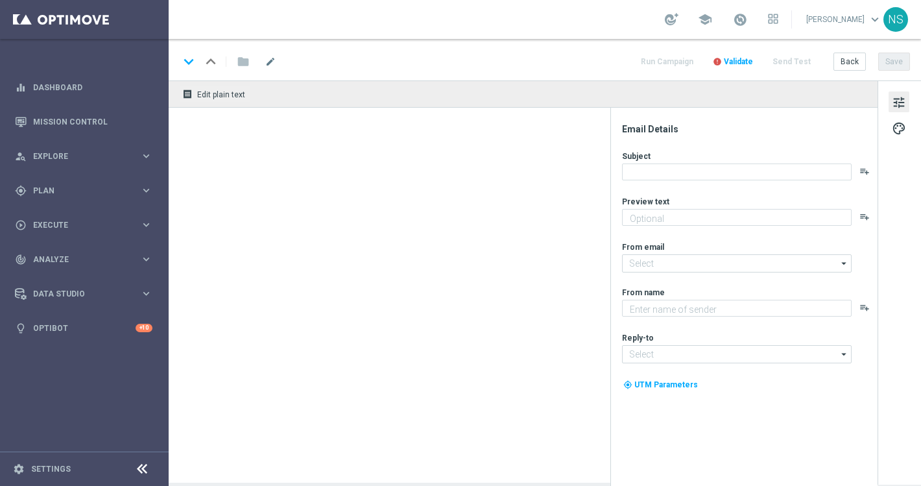
type input "[EMAIL_ADDRESS][DOMAIN_NAME]"
type textarea "Das exklusive Freispiel-Wochenende im Millionaires’ Club"
type textarea "Millionaires' Club"
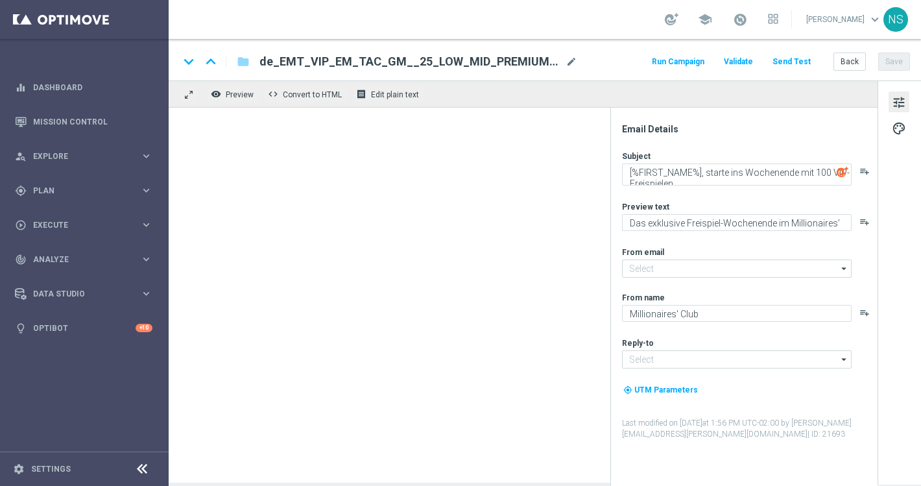
type input "[EMAIL_ADDRESS][DOMAIN_NAME]"
type input "vip@lottoland.com"
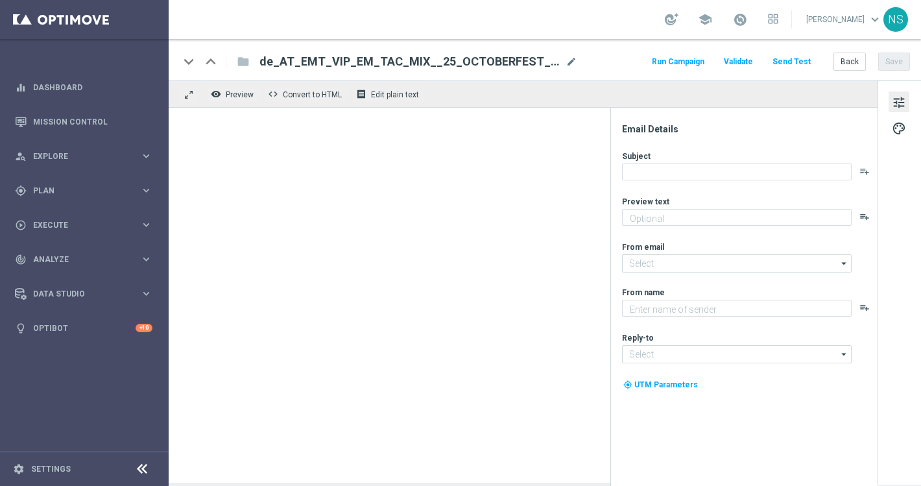
type textarea "Oans, zwoa, drei, gwunna."
type input "[EMAIL_ADDRESS][DOMAIN_NAME]"
type textarea "Millionaires' Club"
type input "vip@lottoland.com"
